Goal: Navigation & Orientation: Find specific page/section

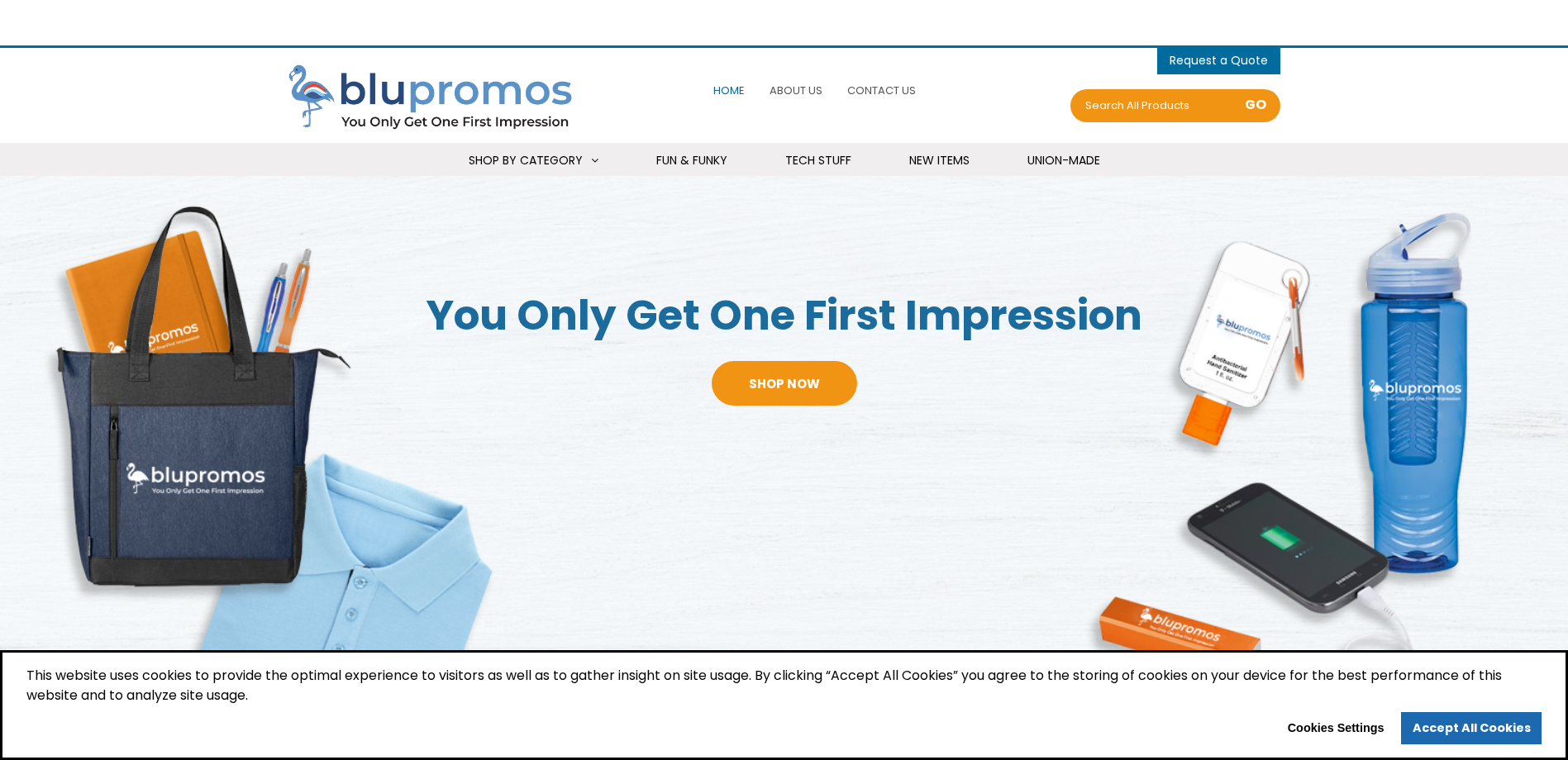
select select "Language Translate Widget"
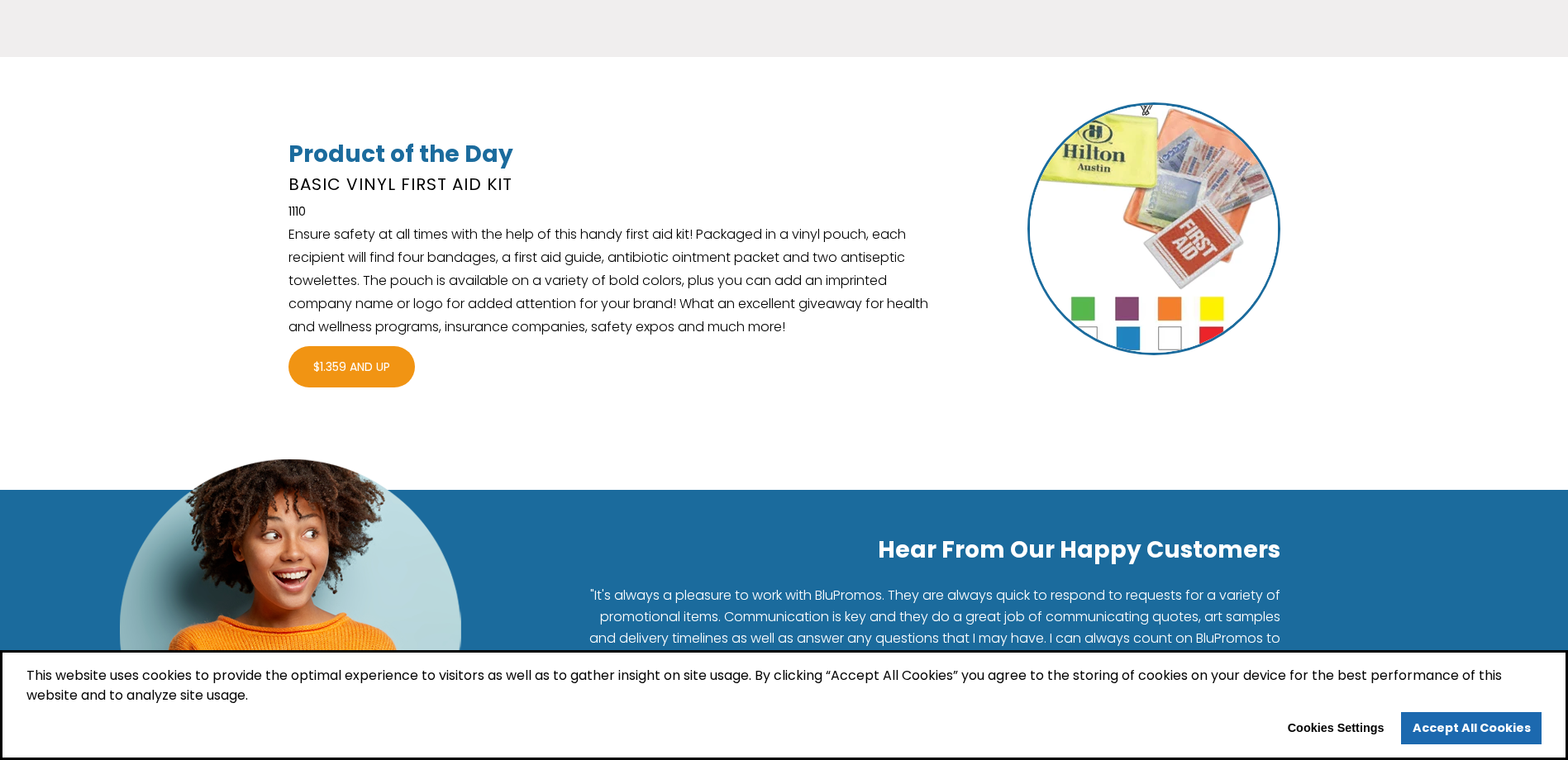
scroll to position [2837, 0]
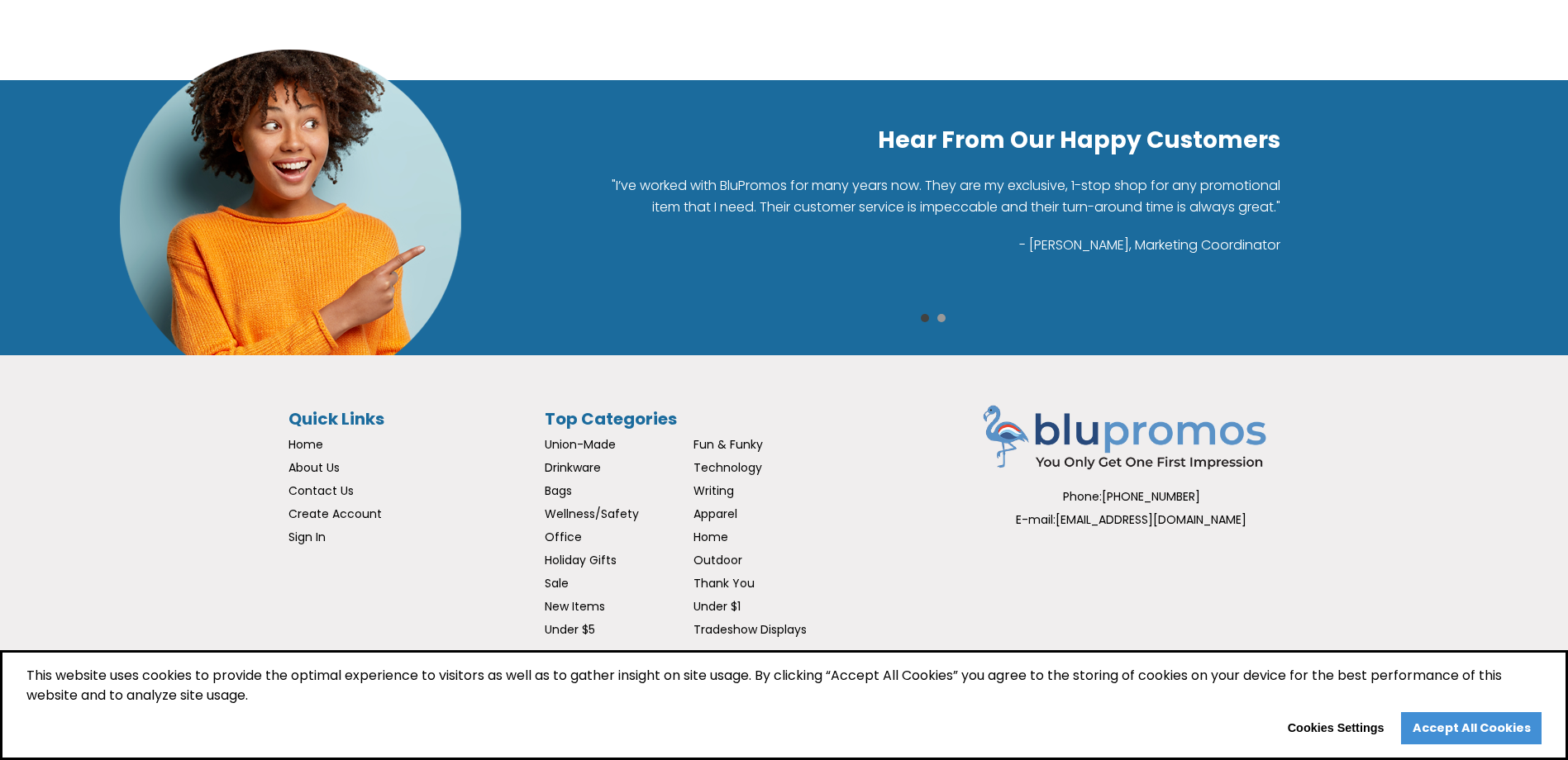
click at [1462, 736] on link "Accept All Cookies" at bounding box center [1470, 729] width 140 height 33
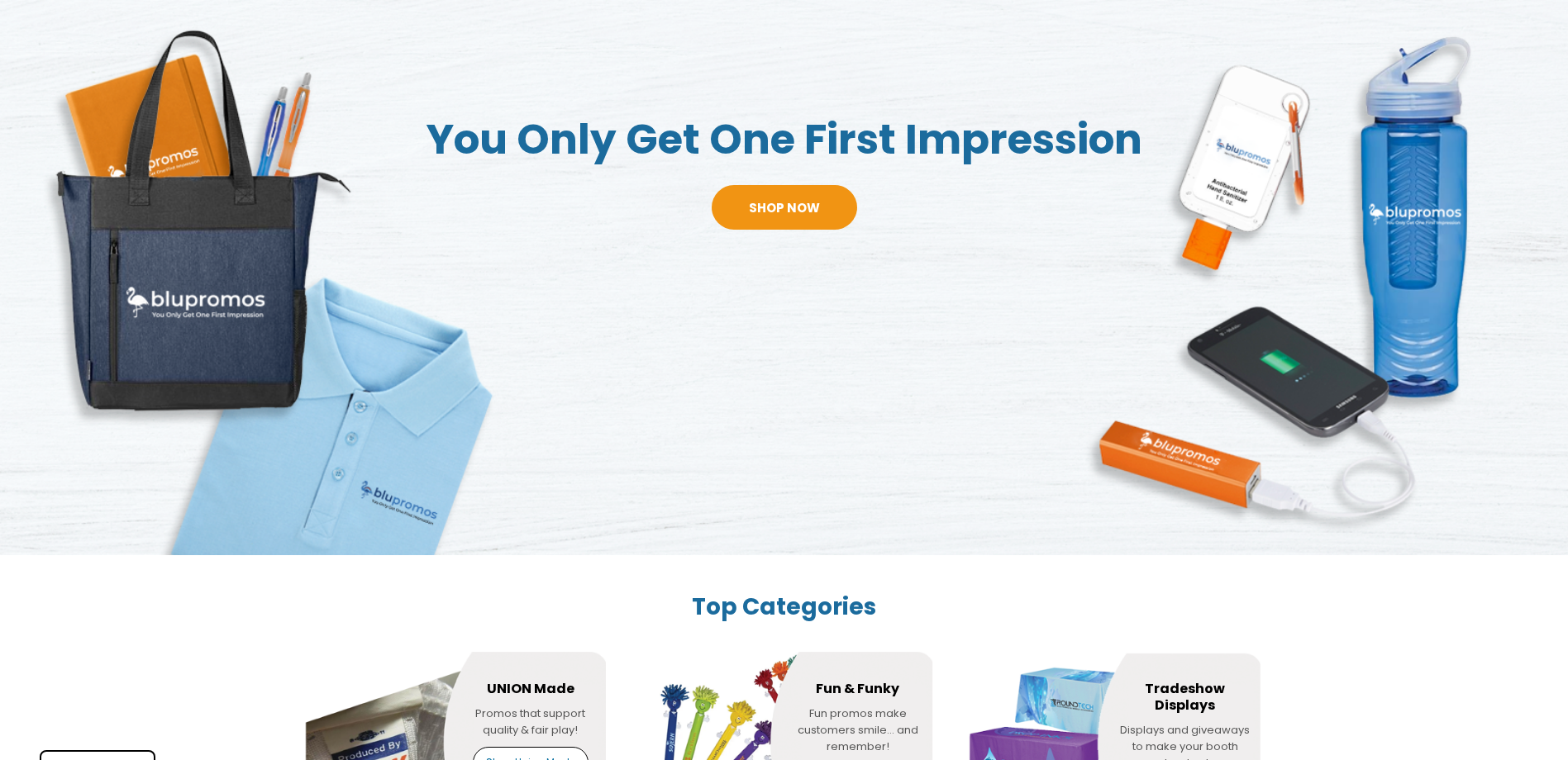
scroll to position [0, 0]
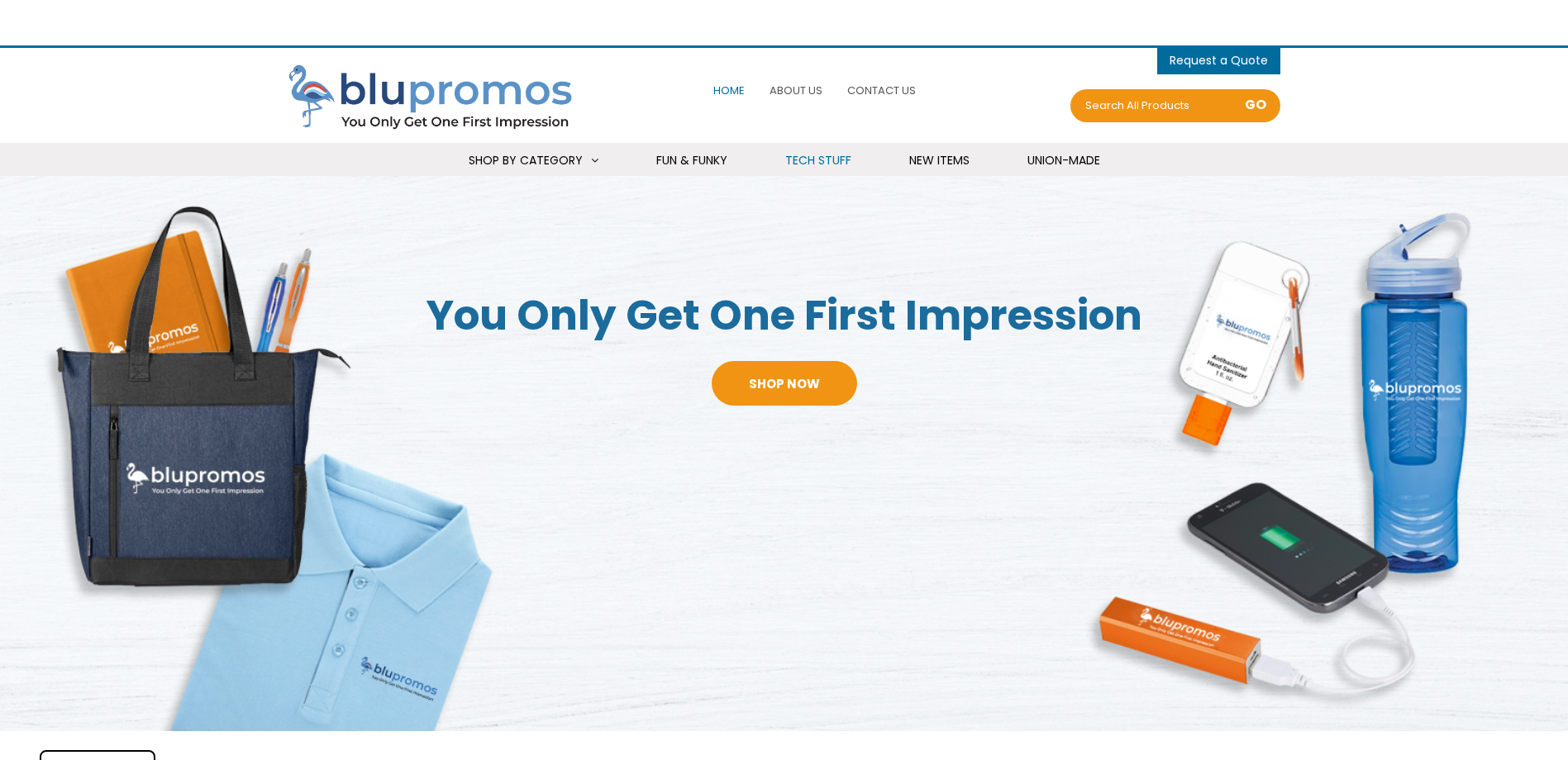
select select "Language Translate Widget"
click at [796, 88] on span "About Us" at bounding box center [796, 91] width 53 height 16
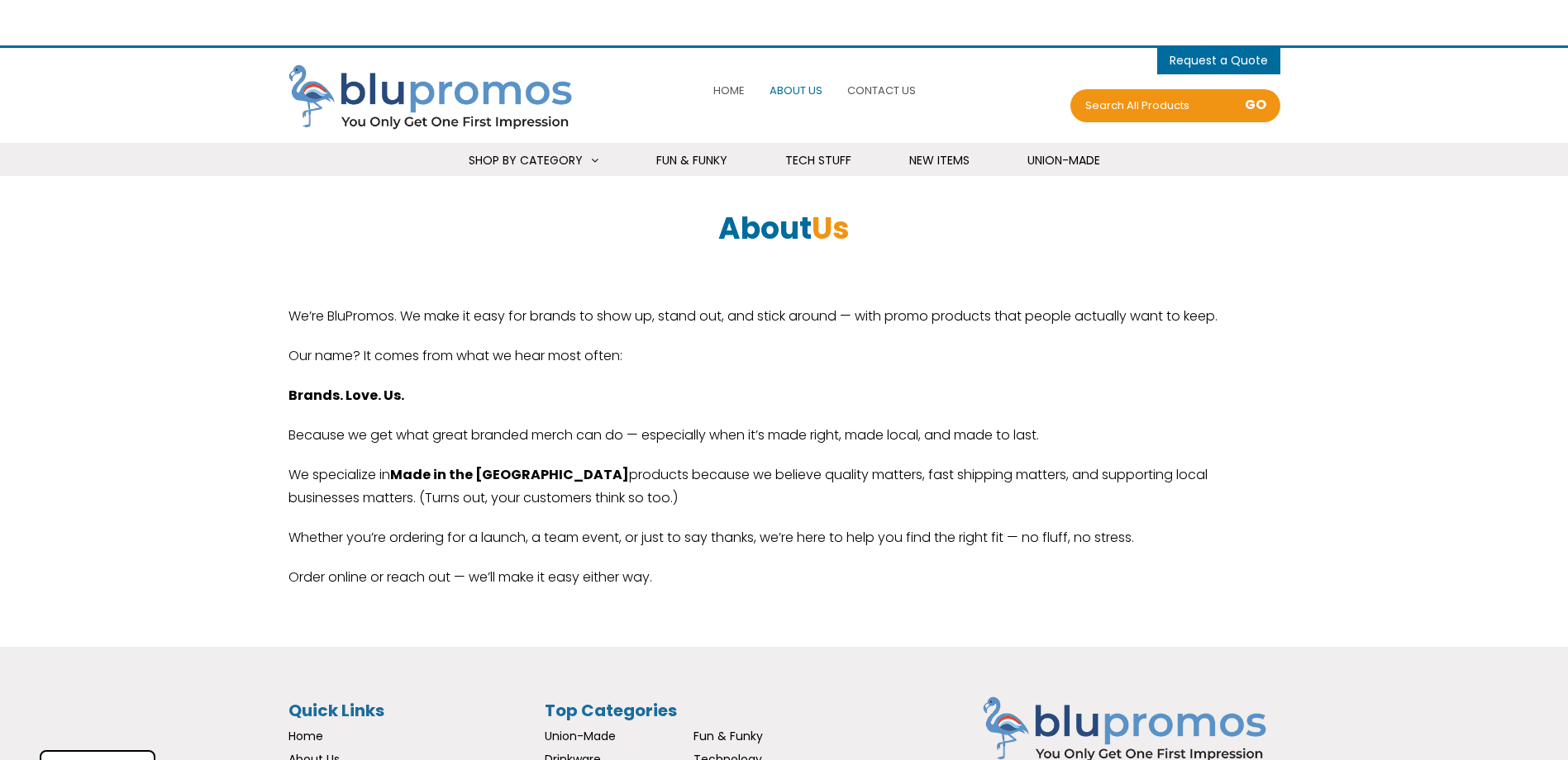
select select "Language Translate Widget"
click at [735, 94] on span "Home" at bounding box center [729, 91] width 31 height 16
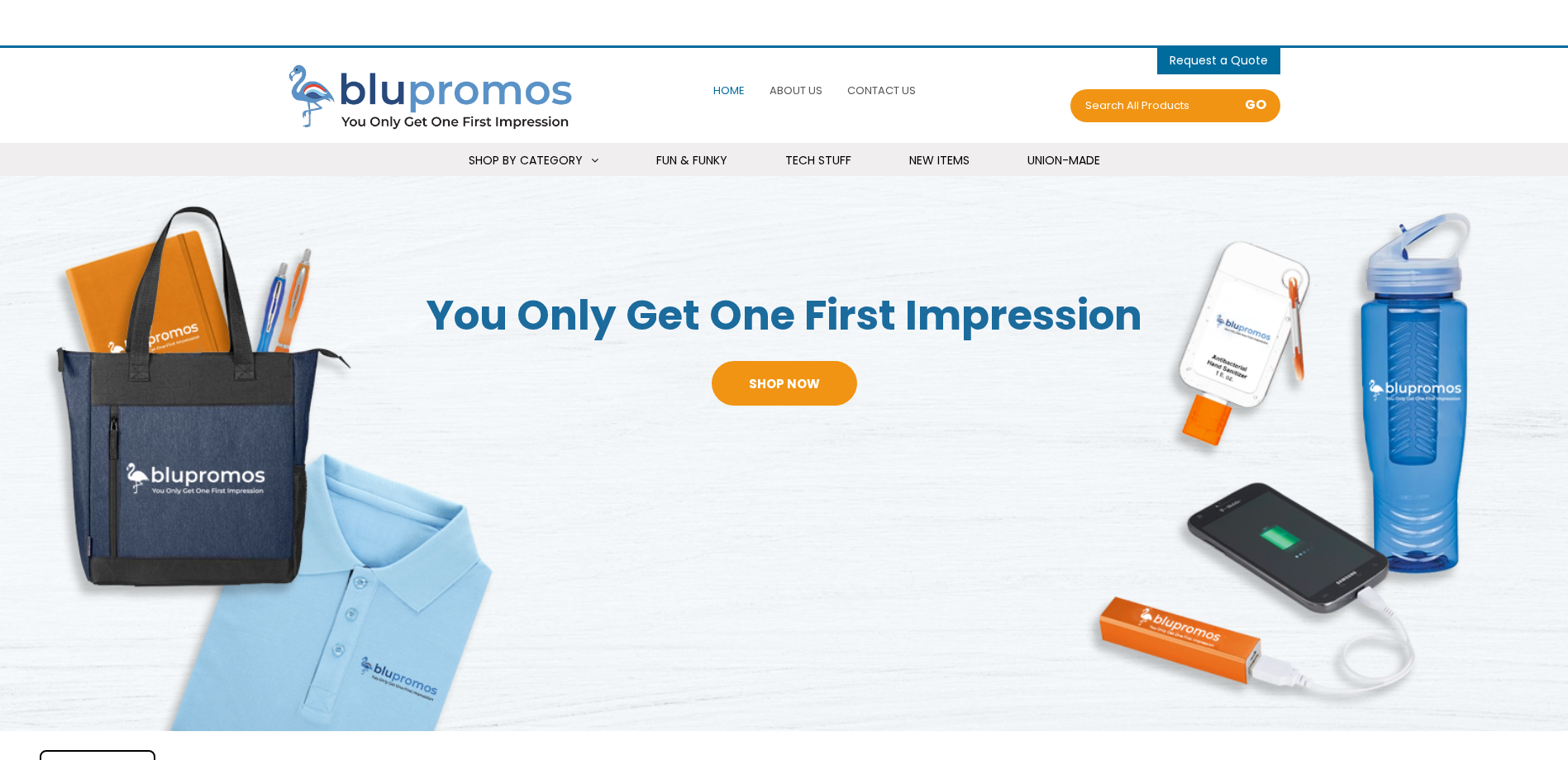
select select "Language Translate Widget"
click at [883, 91] on span "Contact Us" at bounding box center [881, 91] width 69 height 16
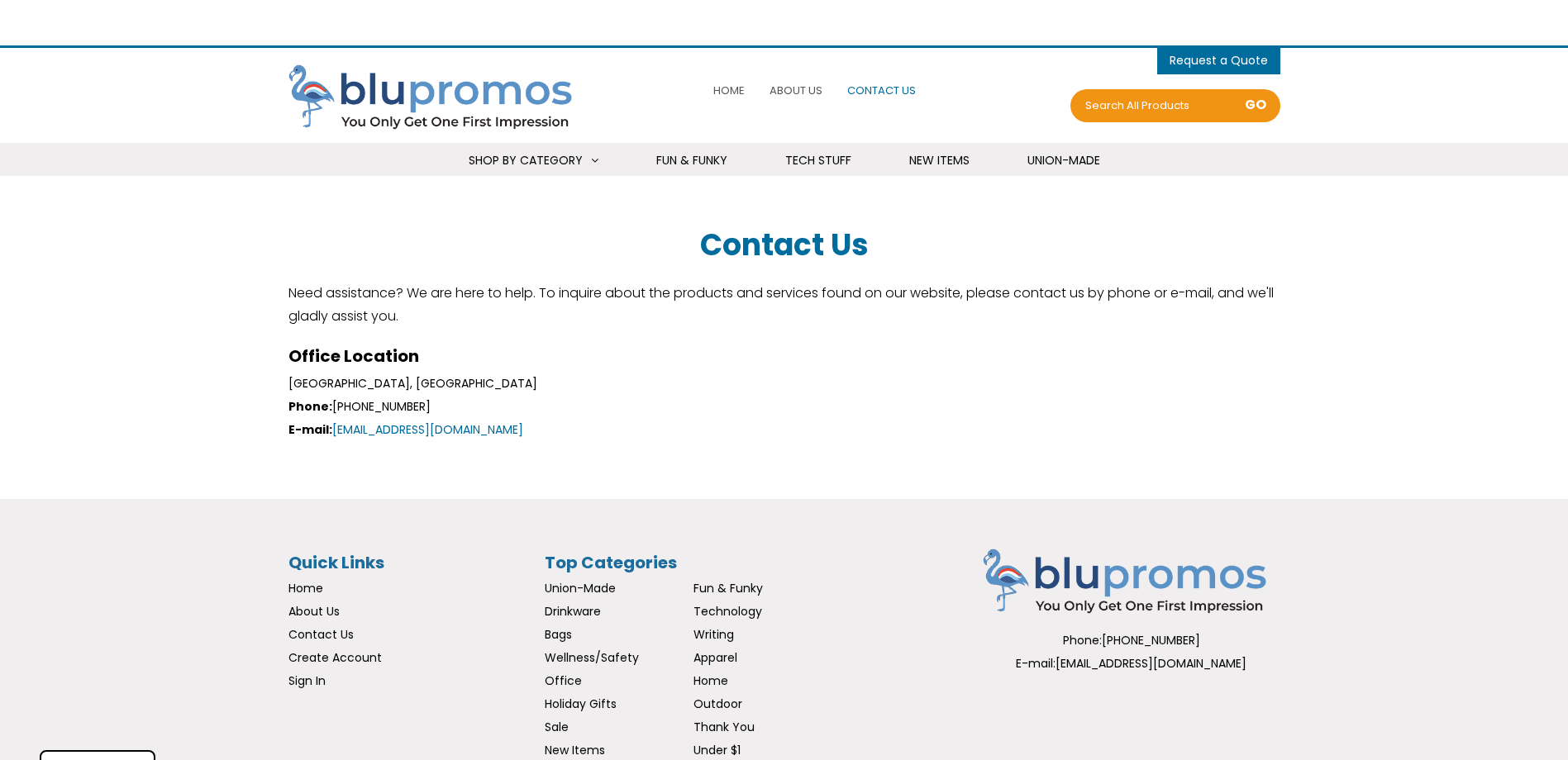
select select "Language Translate Widget"
click at [296, 380] on span "[GEOGRAPHIC_DATA], [GEOGRAPHIC_DATA]" at bounding box center [413, 383] width 249 height 17
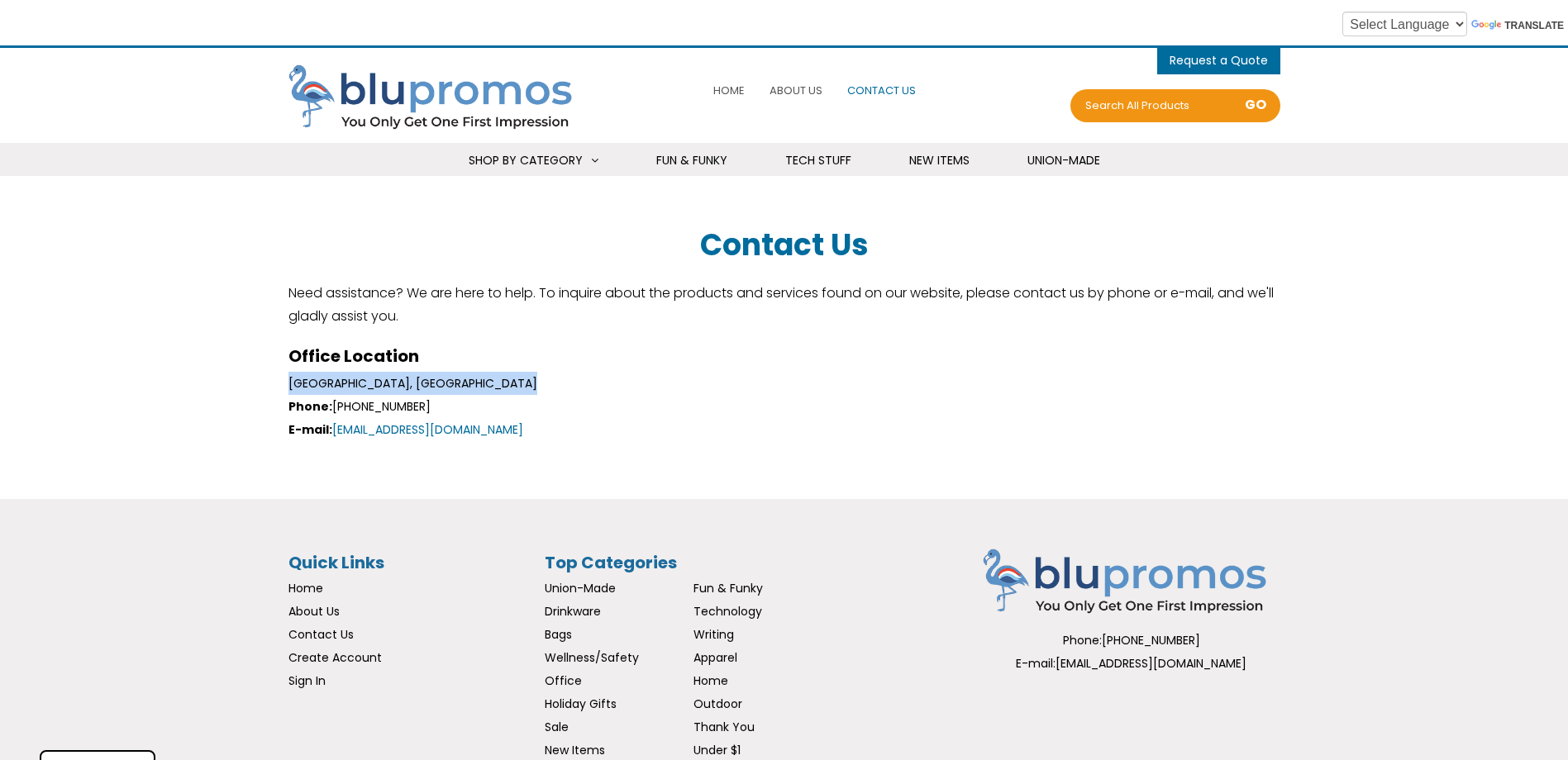
click at [296, 380] on span "[GEOGRAPHIC_DATA], [GEOGRAPHIC_DATA]" at bounding box center [413, 383] width 249 height 17
click at [1051, 297] on p "Need assistance? We are here to help. To inquire about the products and service…" at bounding box center [784, 305] width 992 height 46
click at [801, 91] on span "About Us" at bounding box center [796, 91] width 53 height 16
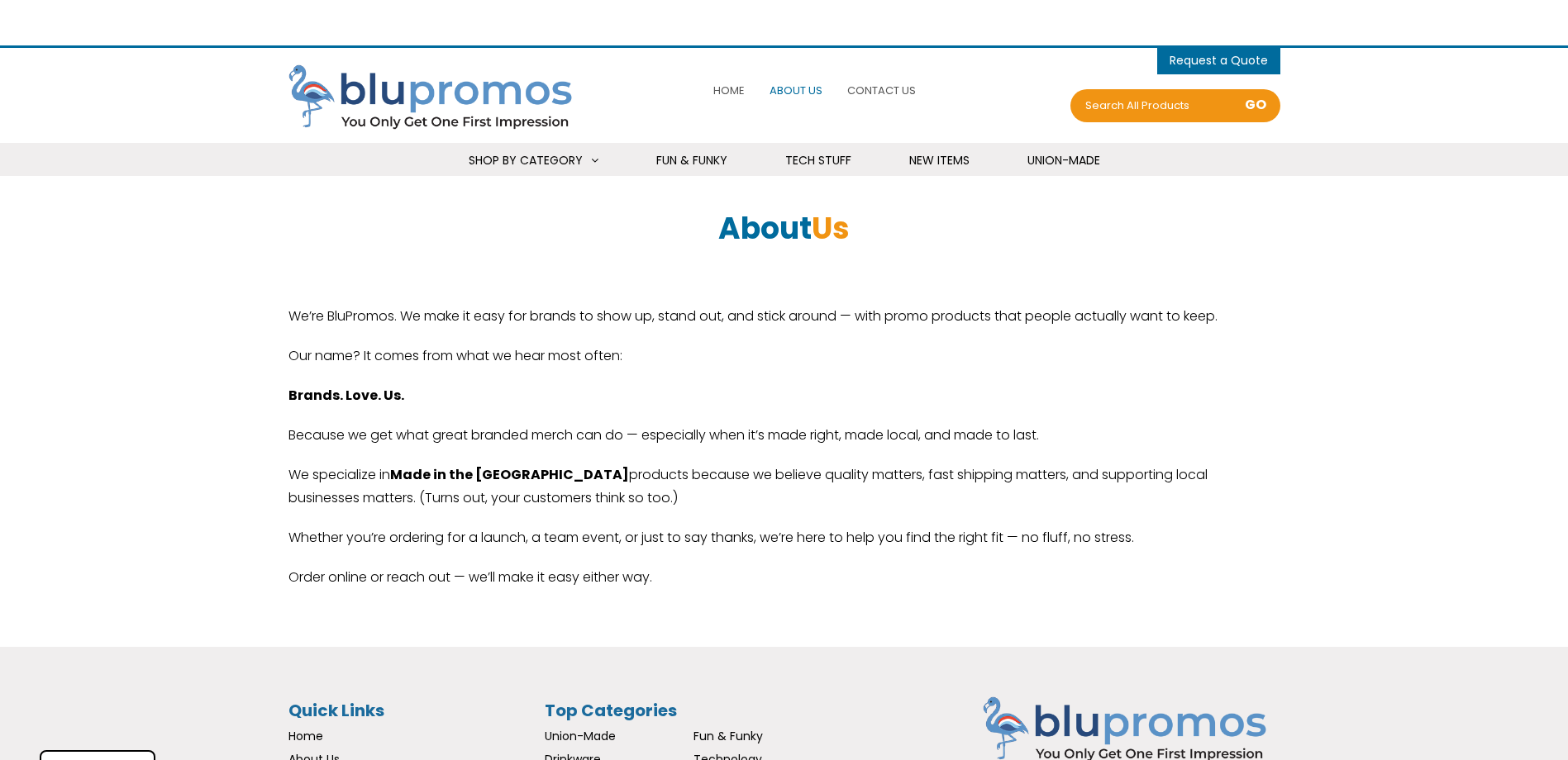
select select "Language Translate Widget"
